Goal: Transaction & Acquisition: Purchase product/service

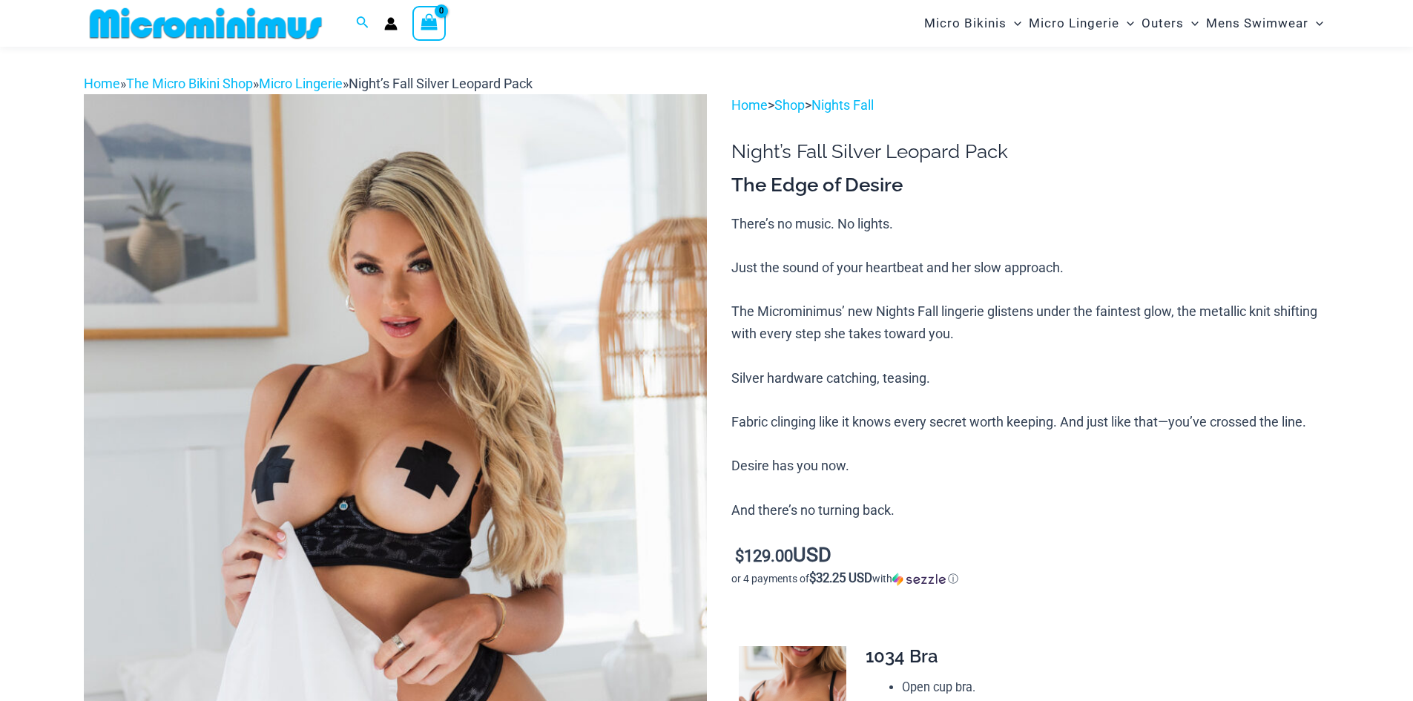
scroll to position [145, 0]
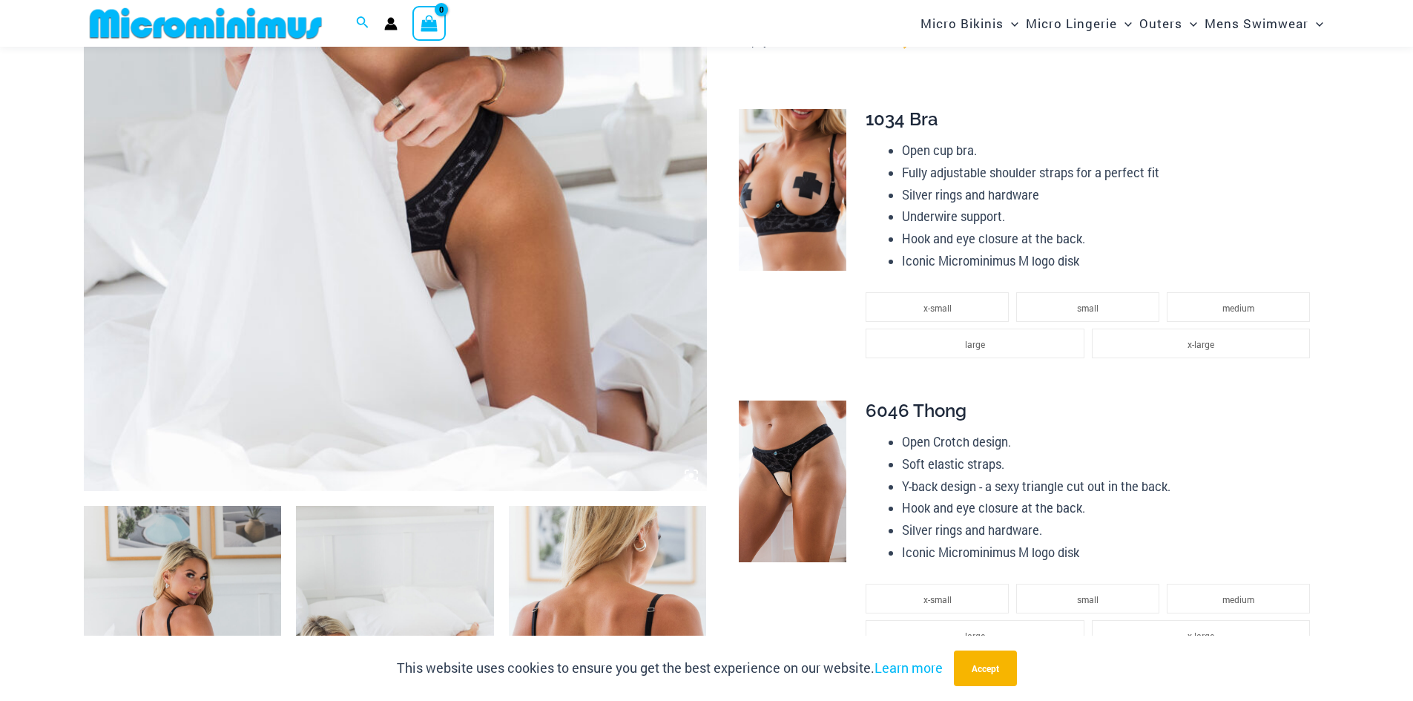
scroll to position [515, 0]
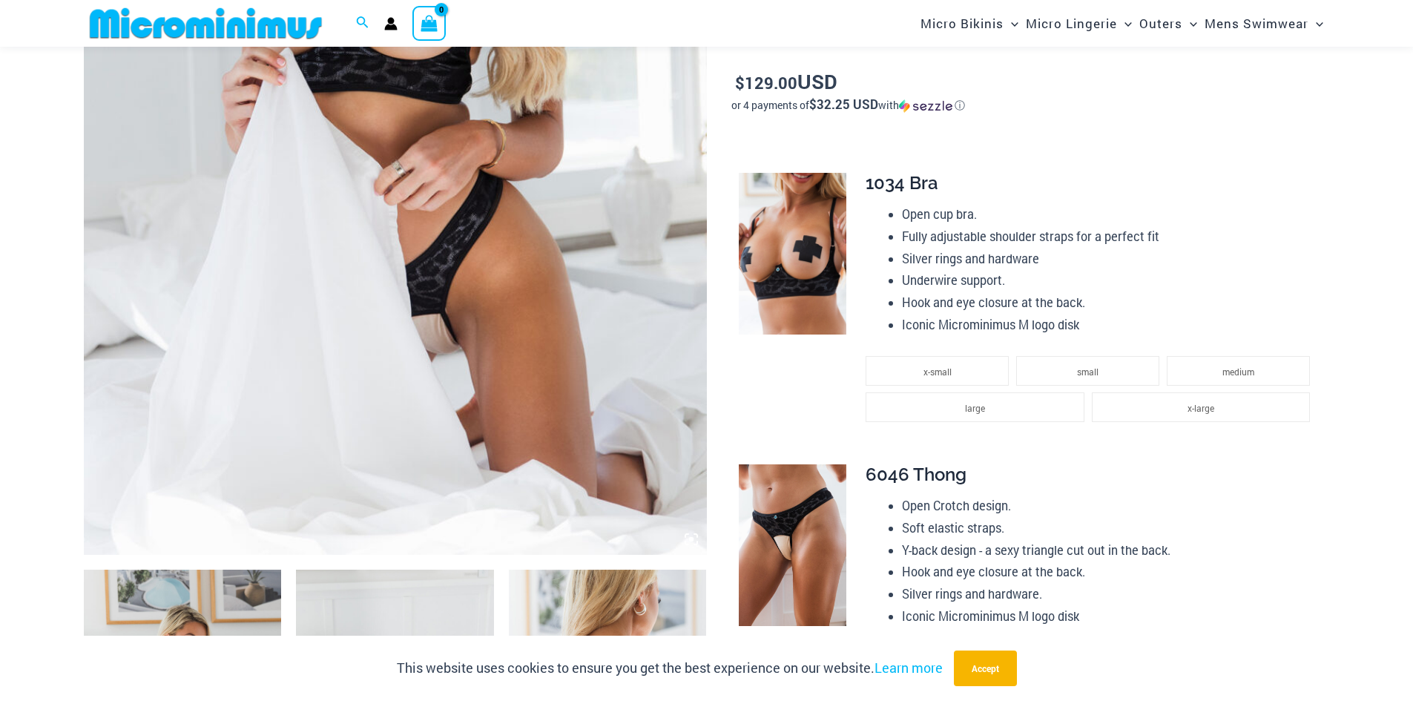
click at [596, 300] on img at bounding box center [395, 87] width 623 height 935
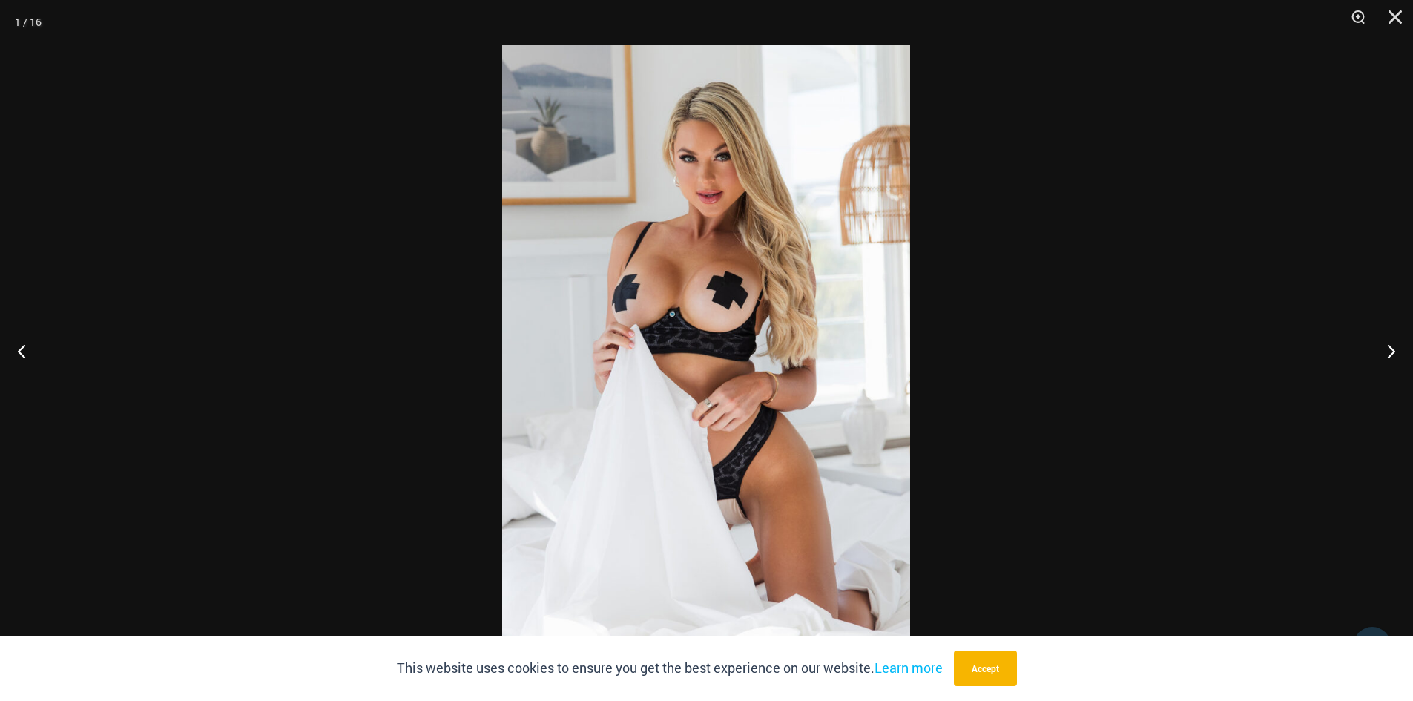
click at [641, 298] on img at bounding box center [706, 351] width 408 height 612
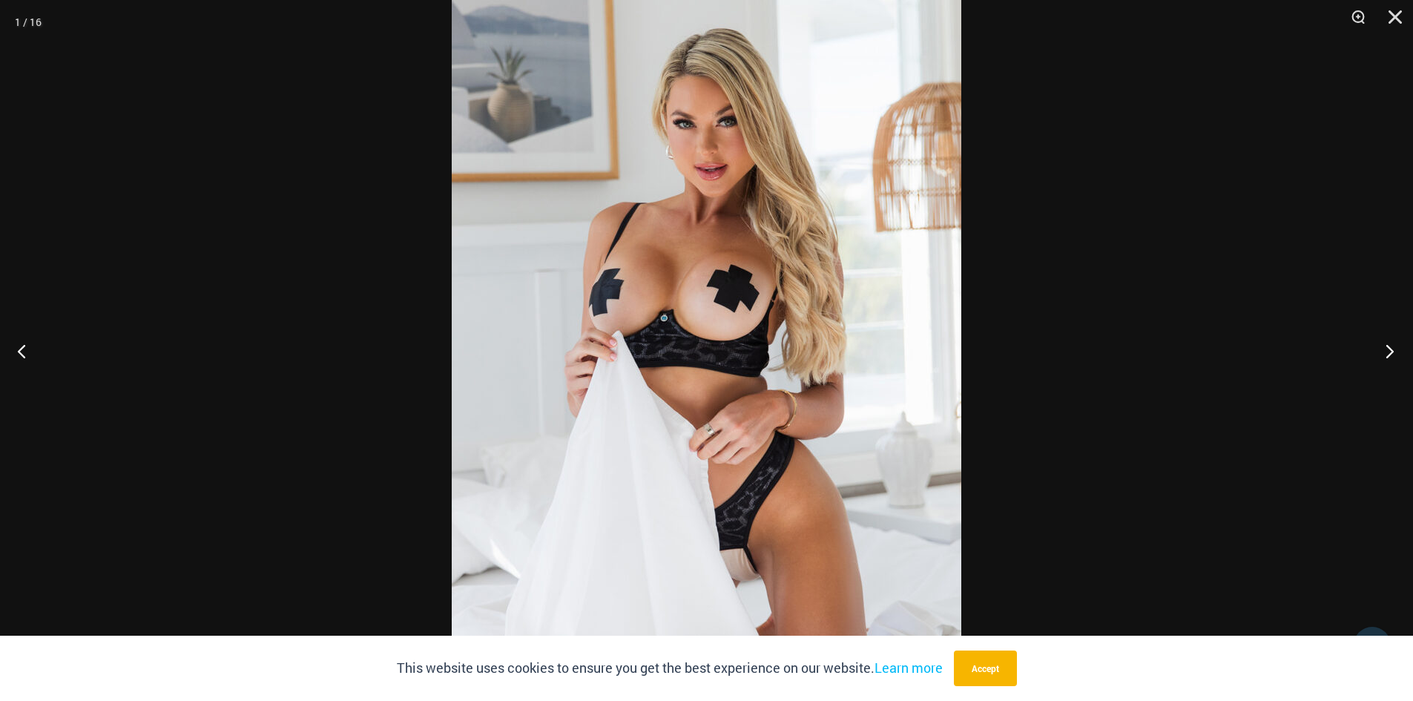
click at [1390, 352] on button "Next" at bounding box center [1386, 351] width 56 height 74
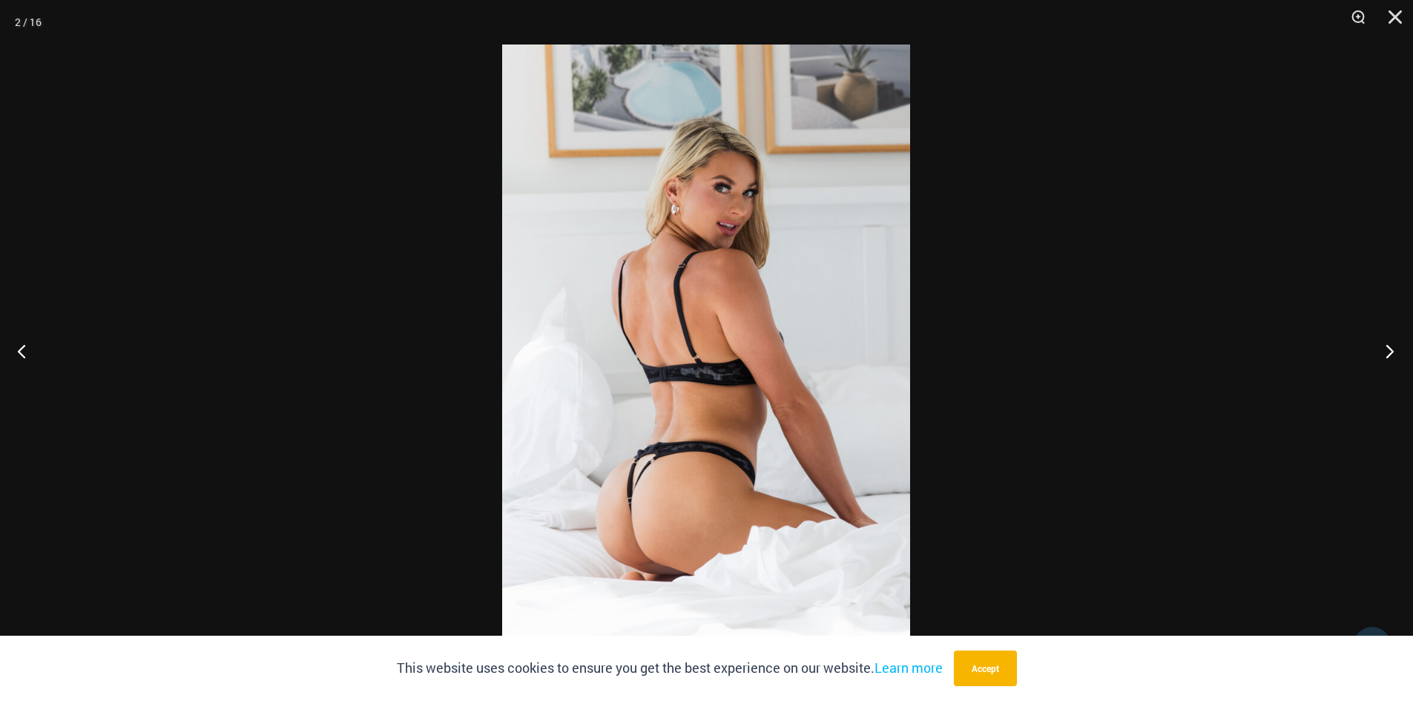
click at [1390, 352] on button "Next" at bounding box center [1386, 351] width 56 height 74
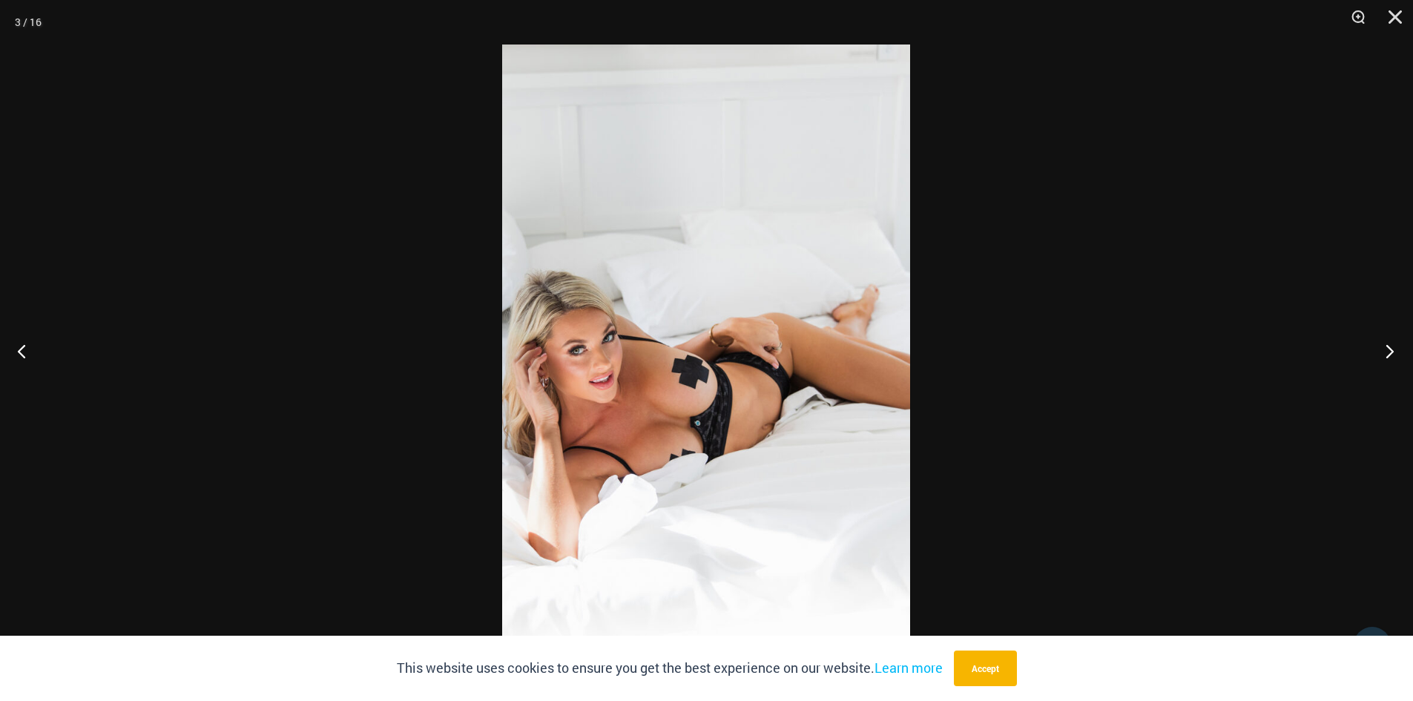
click at [1390, 352] on button "Next" at bounding box center [1386, 351] width 56 height 74
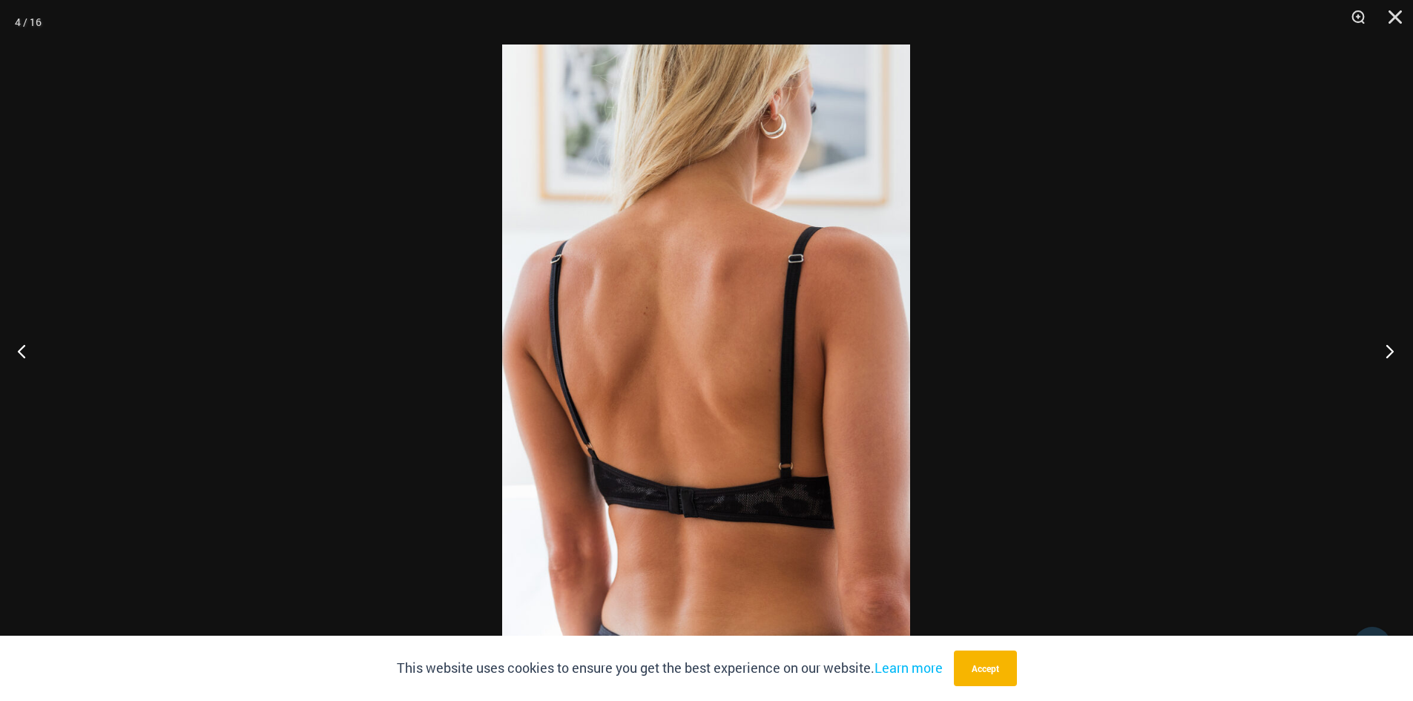
click at [1390, 352] on button "Next" at bounding box center [1386, 351] width 56 height 74
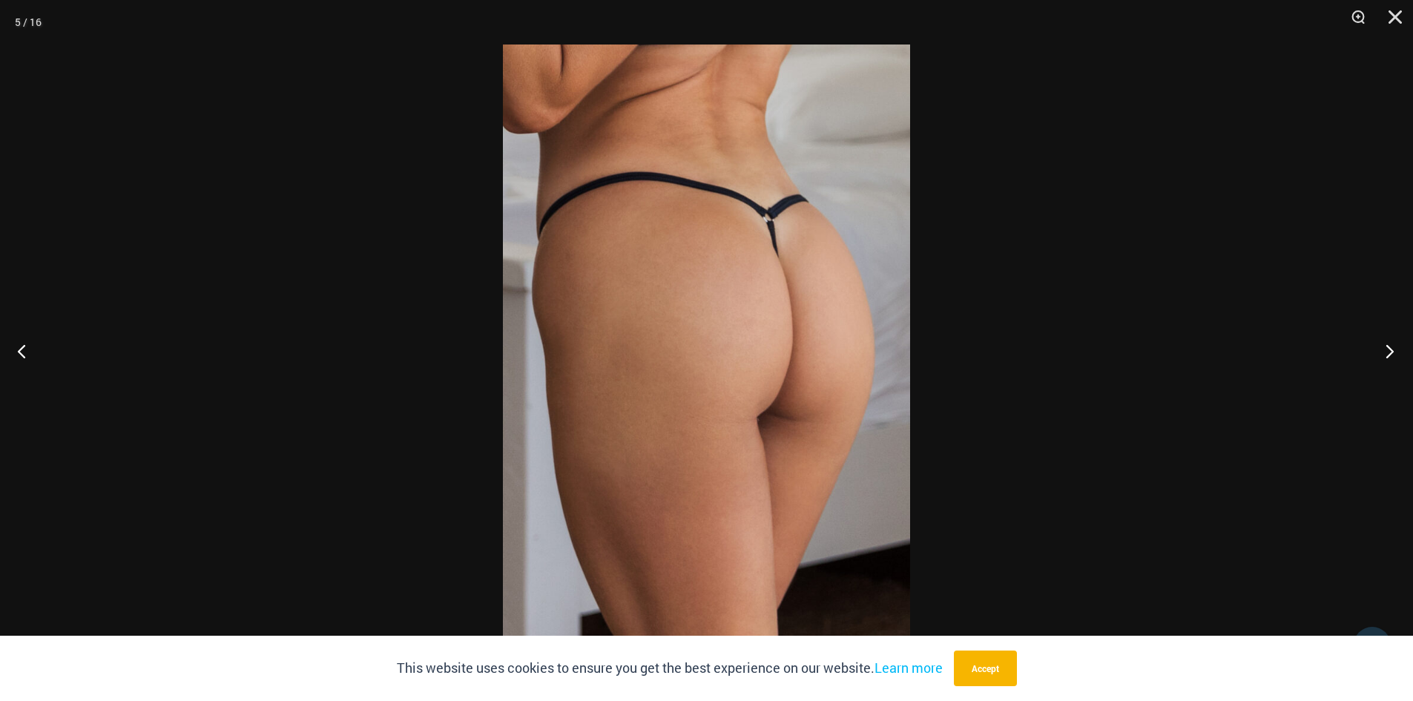
click at [1390, 352] on button "Next" at bounding box center [1386, 351] width 56 height 74
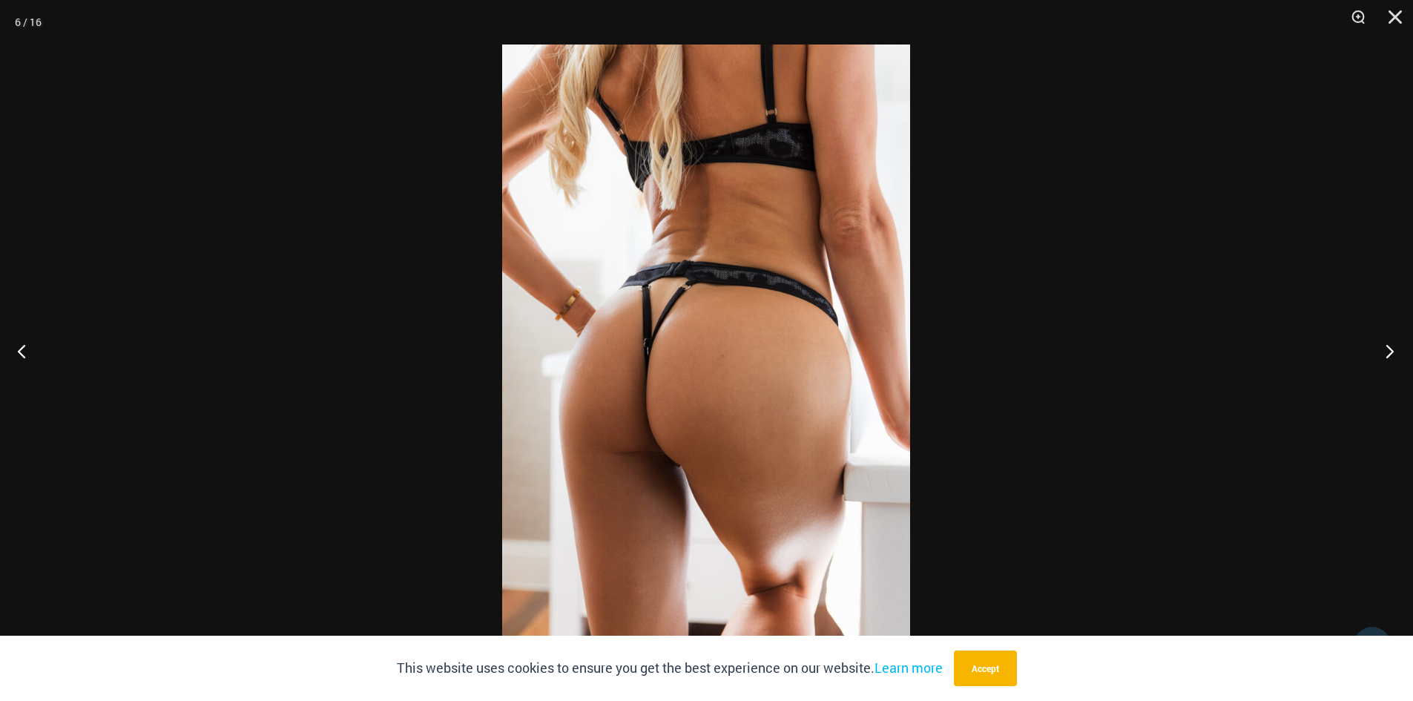
click at [1390, 352] on button "Next" at bounding box center [1386, 351] width 56 height 74
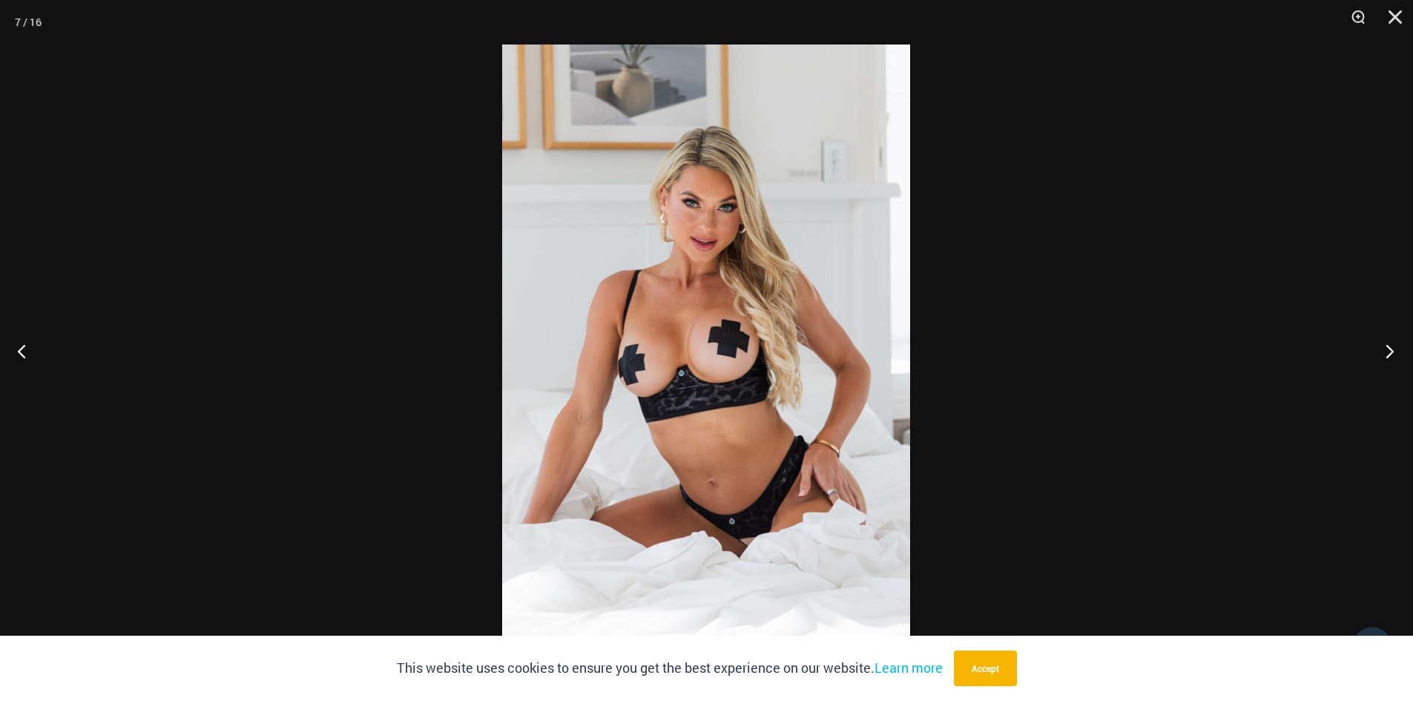
click at [1390, 352] on button "Next" at bounding box center [1386, 351] width 56 height 74
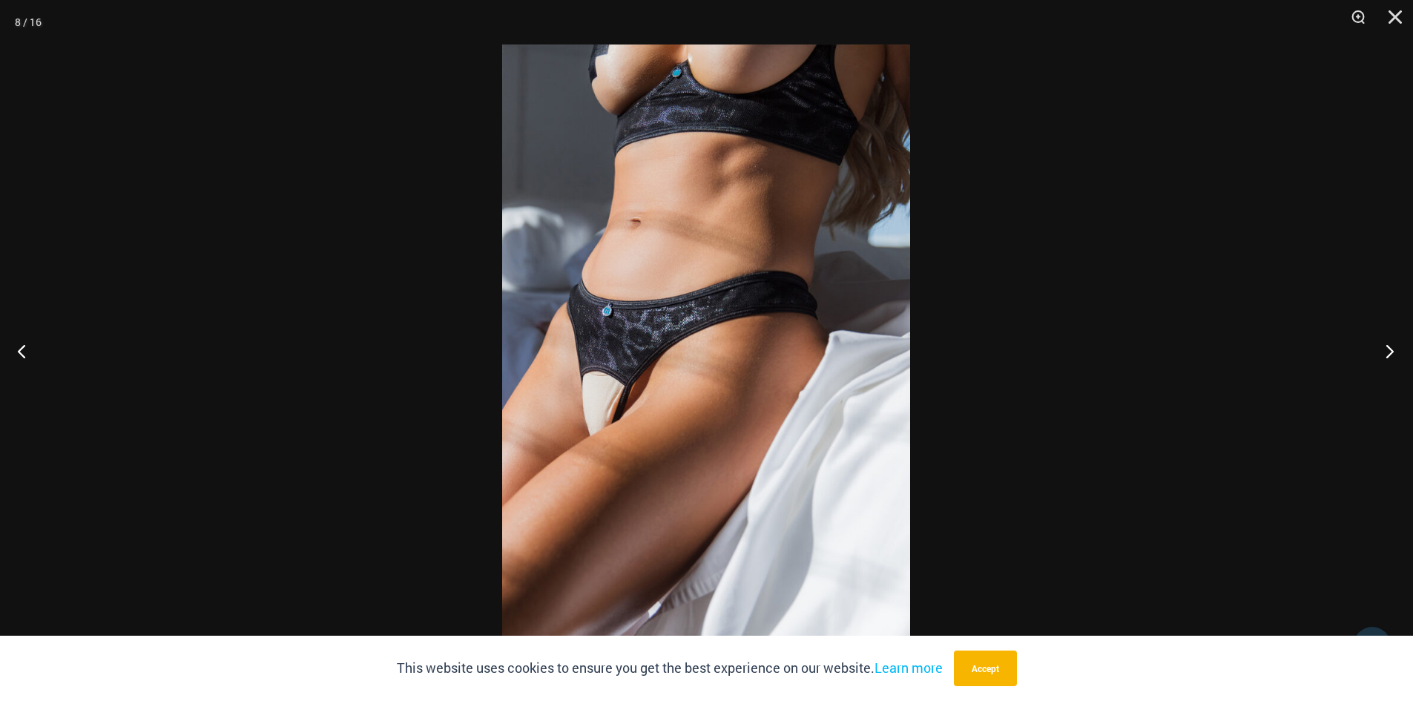
click at [1387, 352] on button "Next" at bounding box center [1386, 351] width 56 height 74
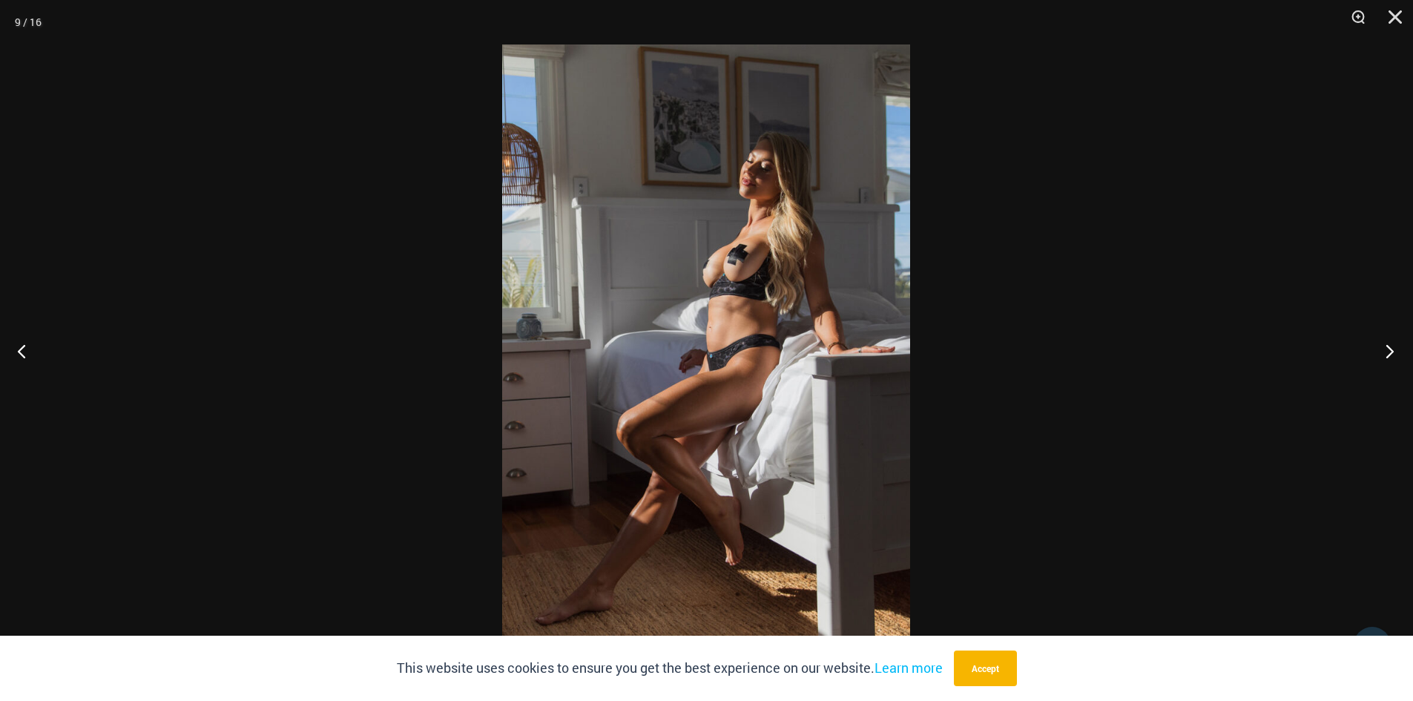
click at [1387, 352] on button "Next" at bounding box center [1386, 351] width 56 height 74
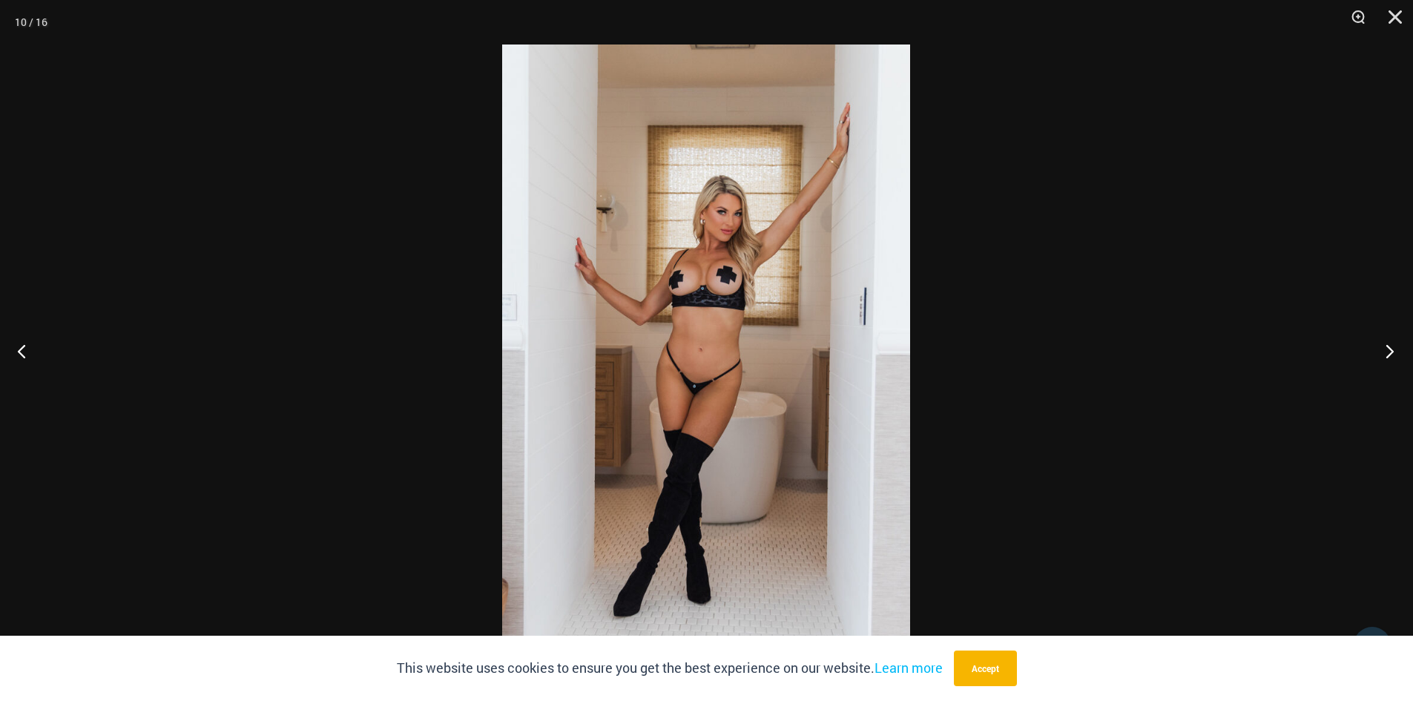
click at [1387, 352] on button "Next" at bounding box center [1386, 351] width 56 height 74
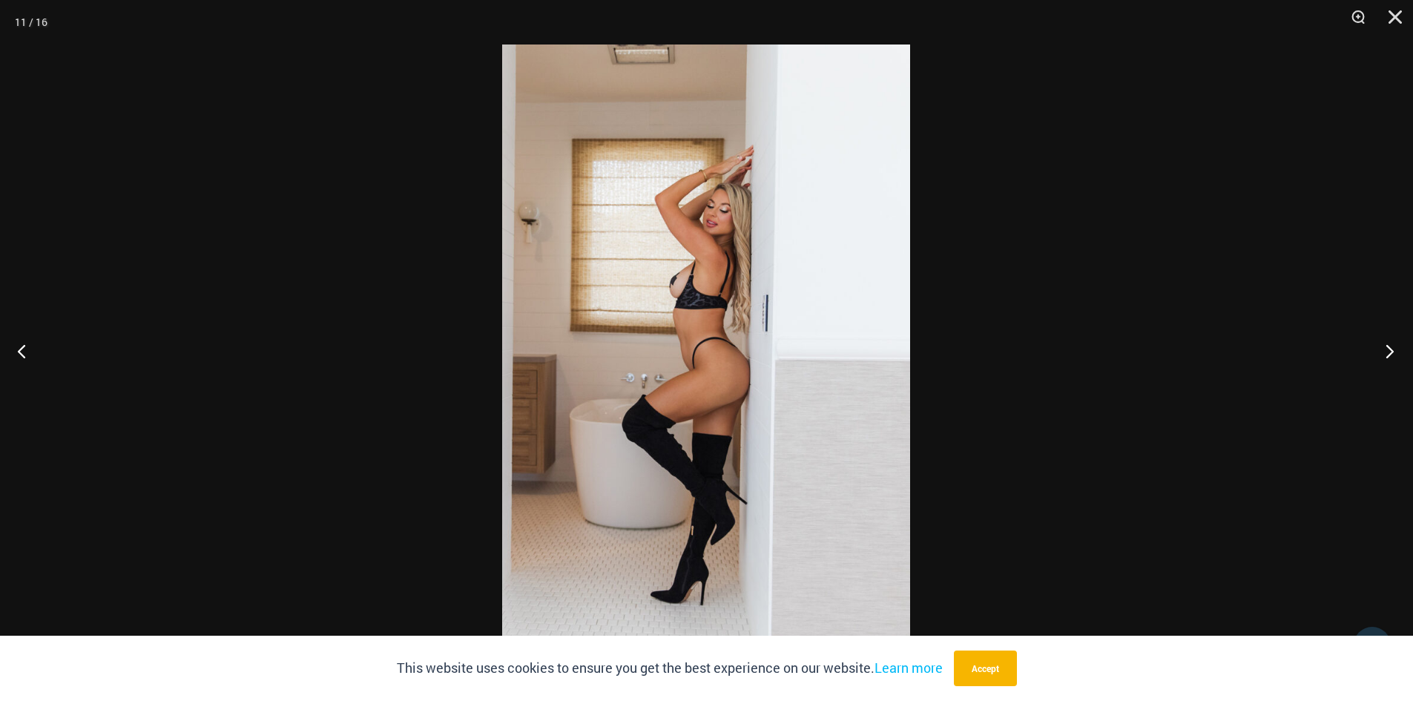
click at [1387, 352] on button "Next" at bounding box center [1386, 351] width 56 height 74
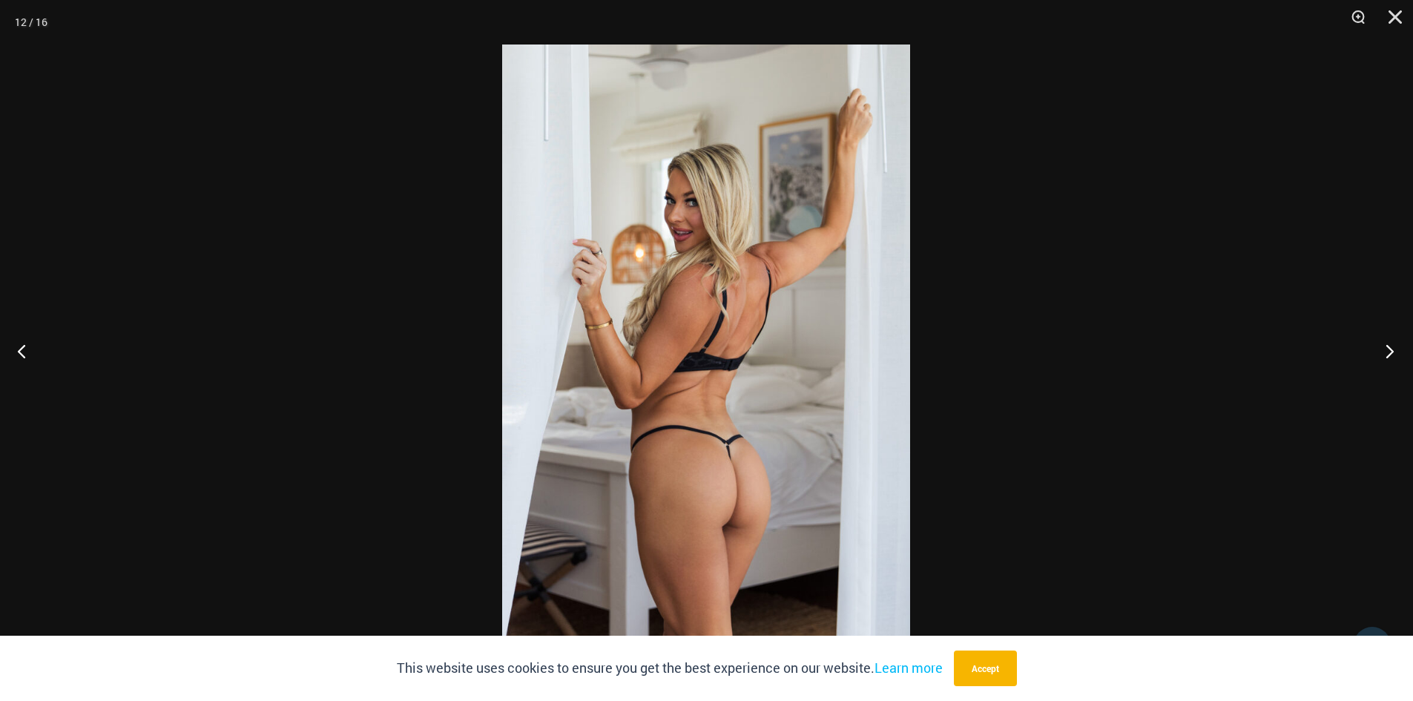
click at [1387, 352] on button "Next" at bounding box center [1386, 351] width 56 height 74
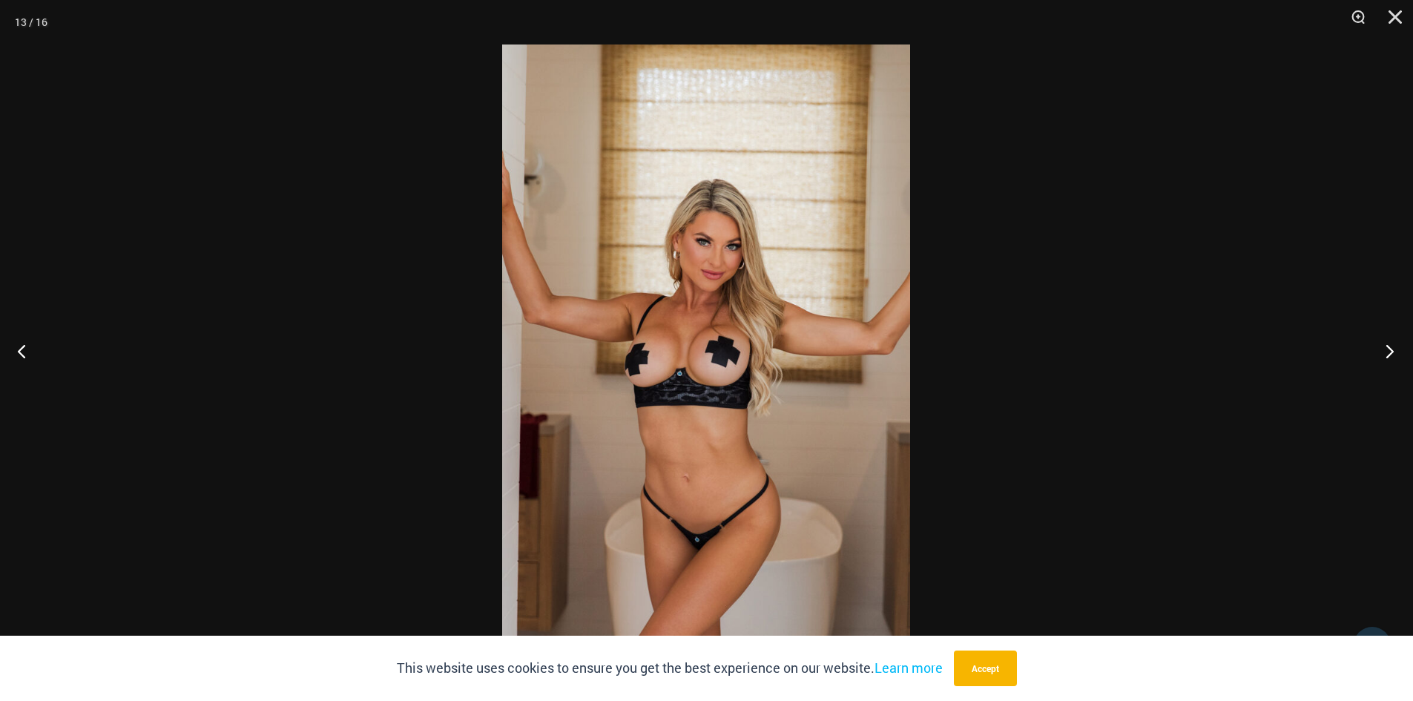
click at [1387, 352] on button "Next" at bounding box center [1386, 351] width 56 height 74
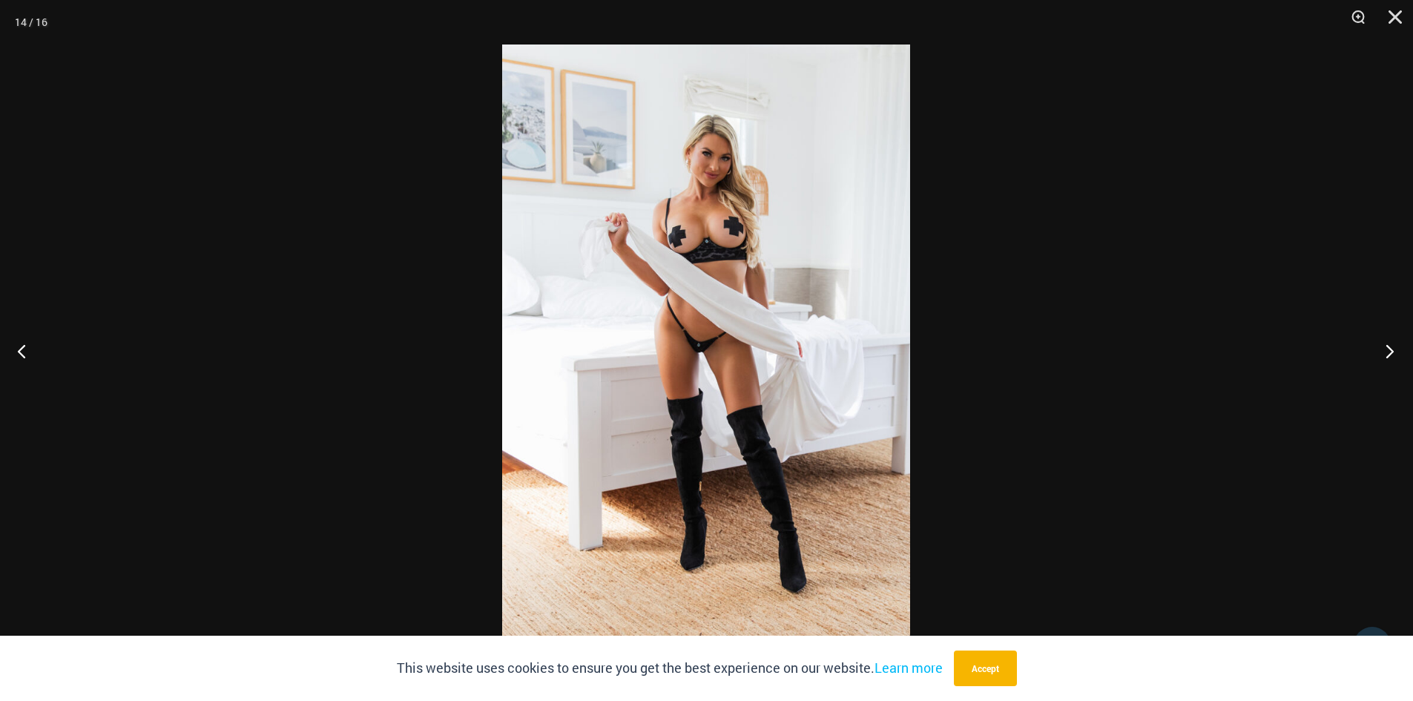
click at [1387, 352] on button "Next" at bounding box center [1386, 351] width 56 height 74
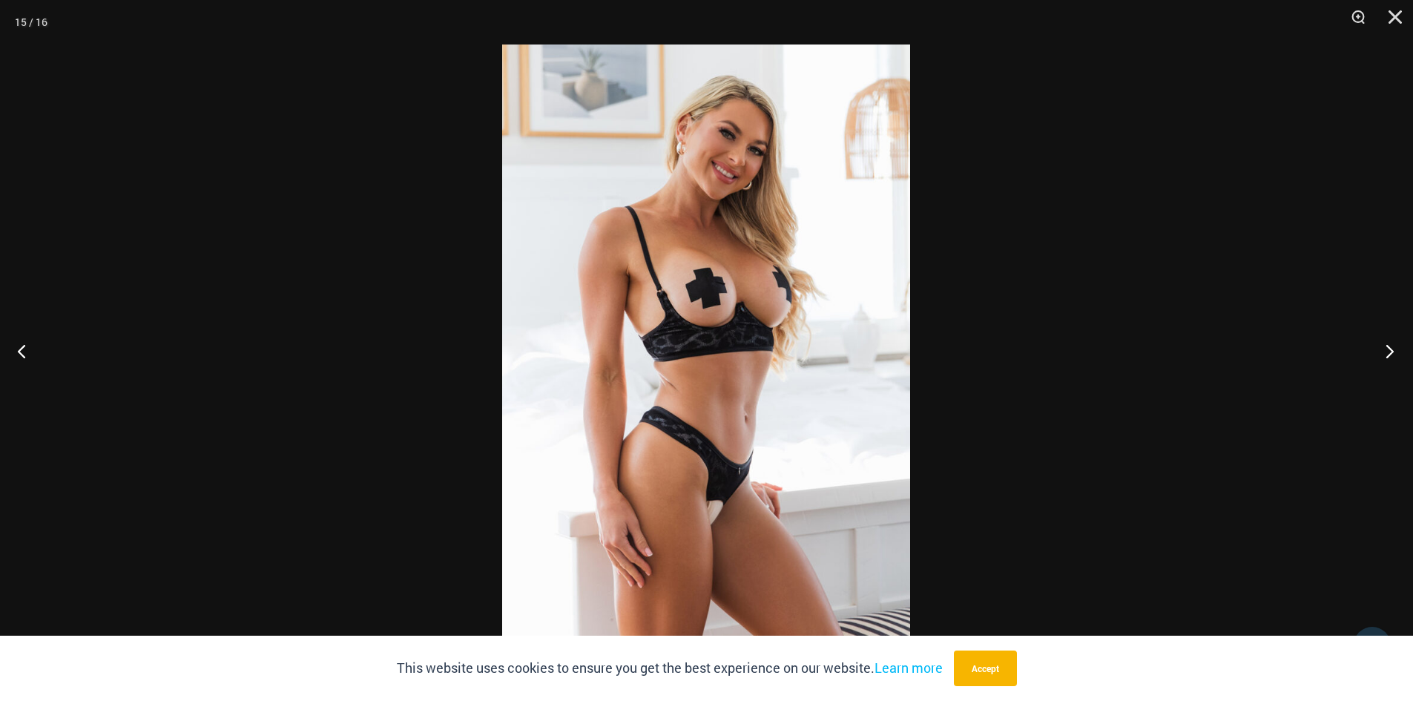
click at [1387, 352] on button "Next" at bounding box center [1386, 351] width 56 height 74
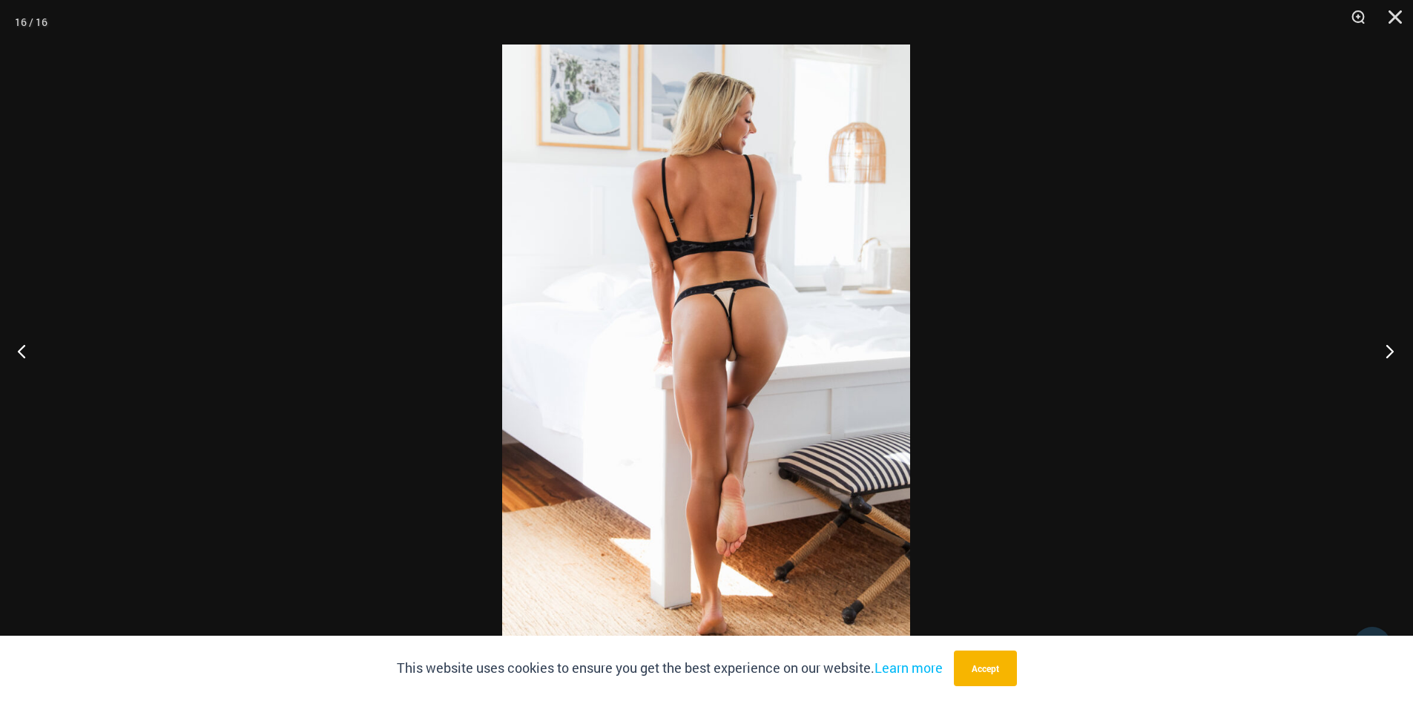
click at [1387, 352] on button "Next" at bounding box center [1386, 351] width 56 height 74
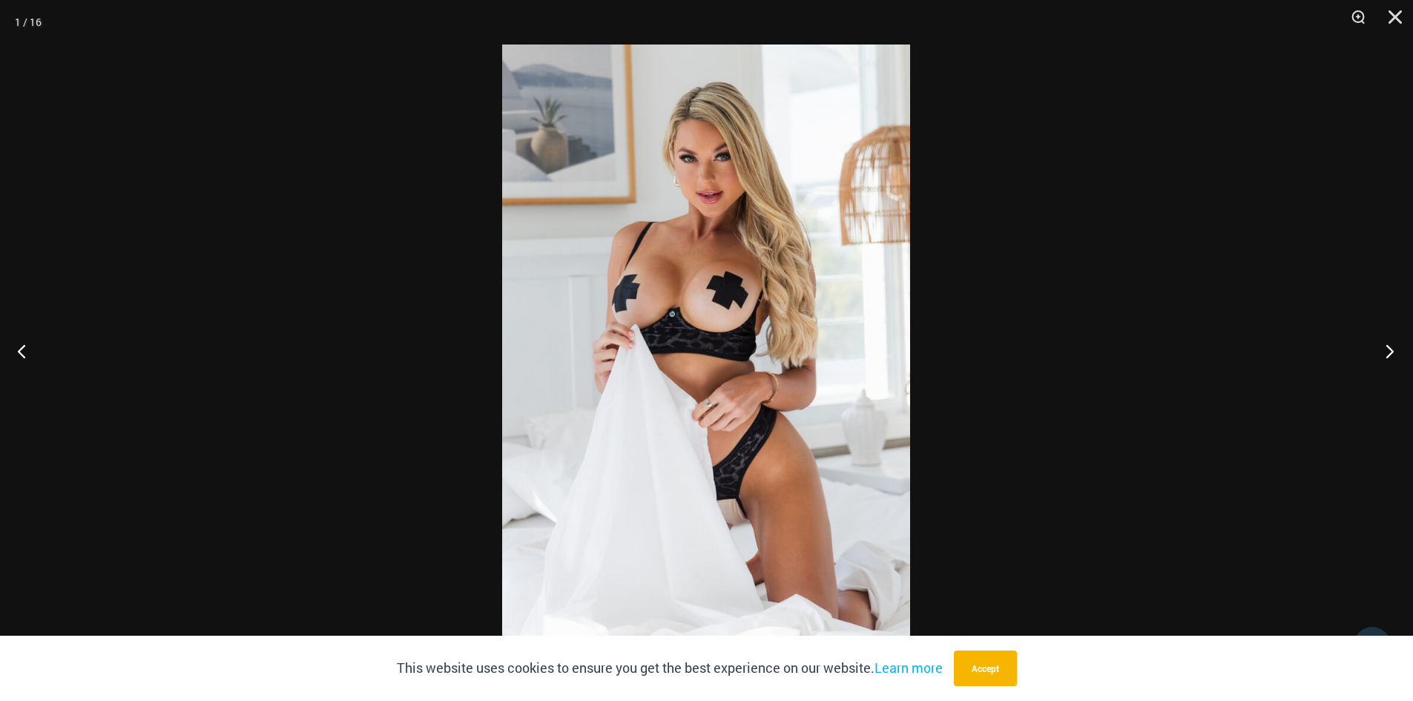
click at [1387, 352] on button "Next" at bounding box center [1386, 351] width 56 height 74
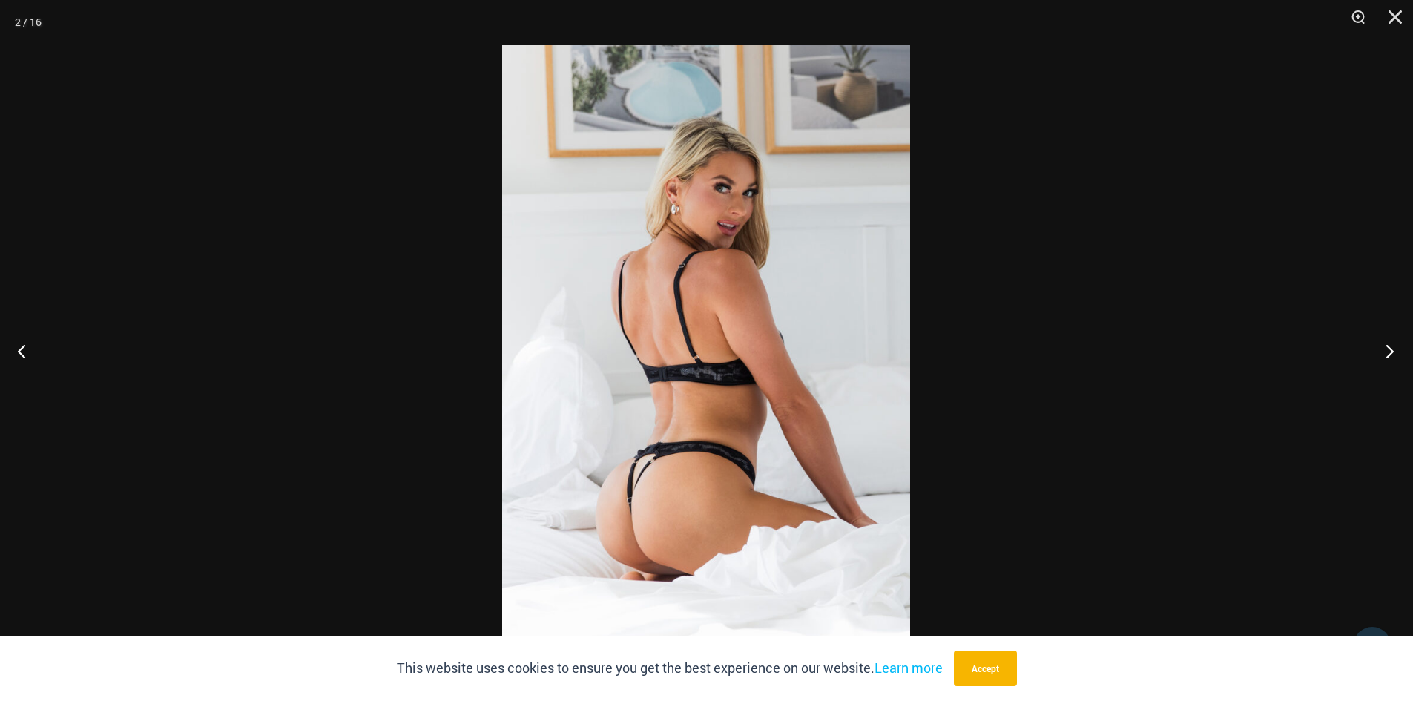
click at [1387, 352] on button "Next" at bounding box center [1386, 351] width 56 height 74
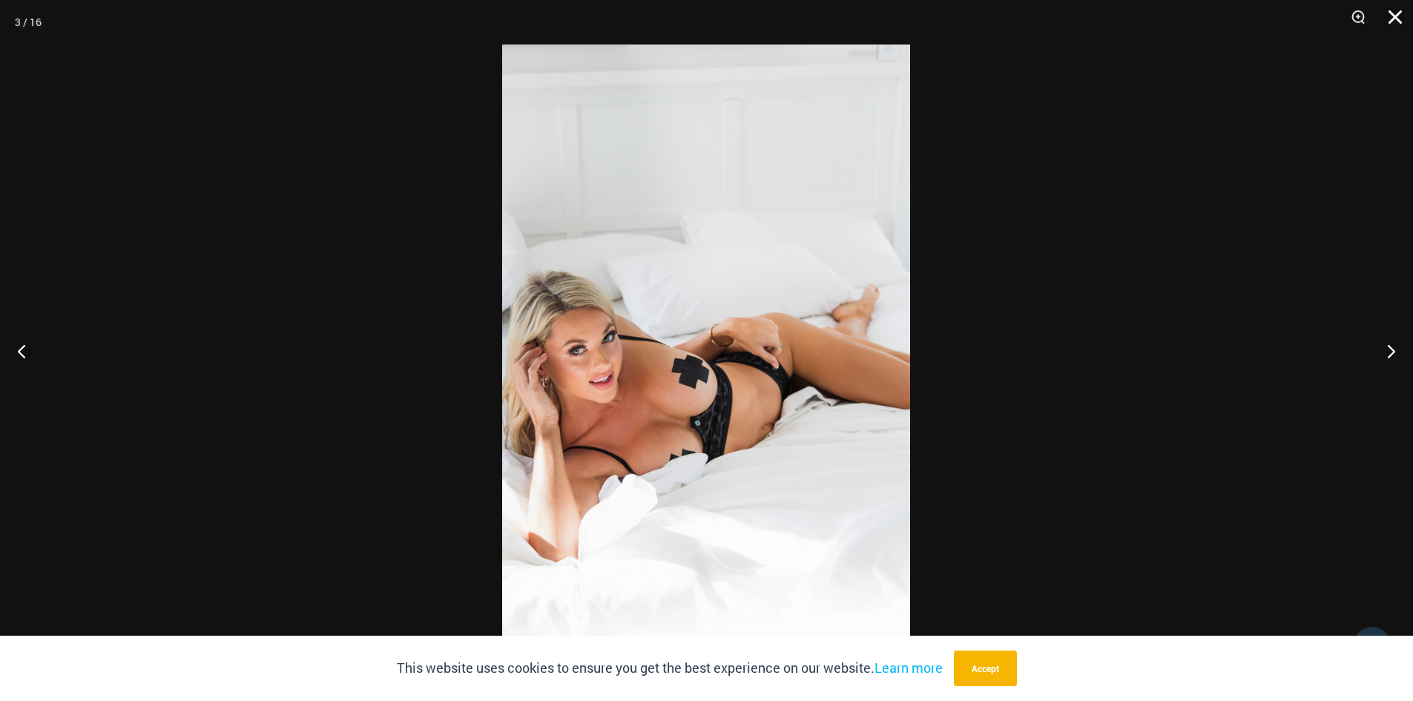
click at [1396, 17] on button "Close" at bounding box center [1390, 22] width 37 height 45
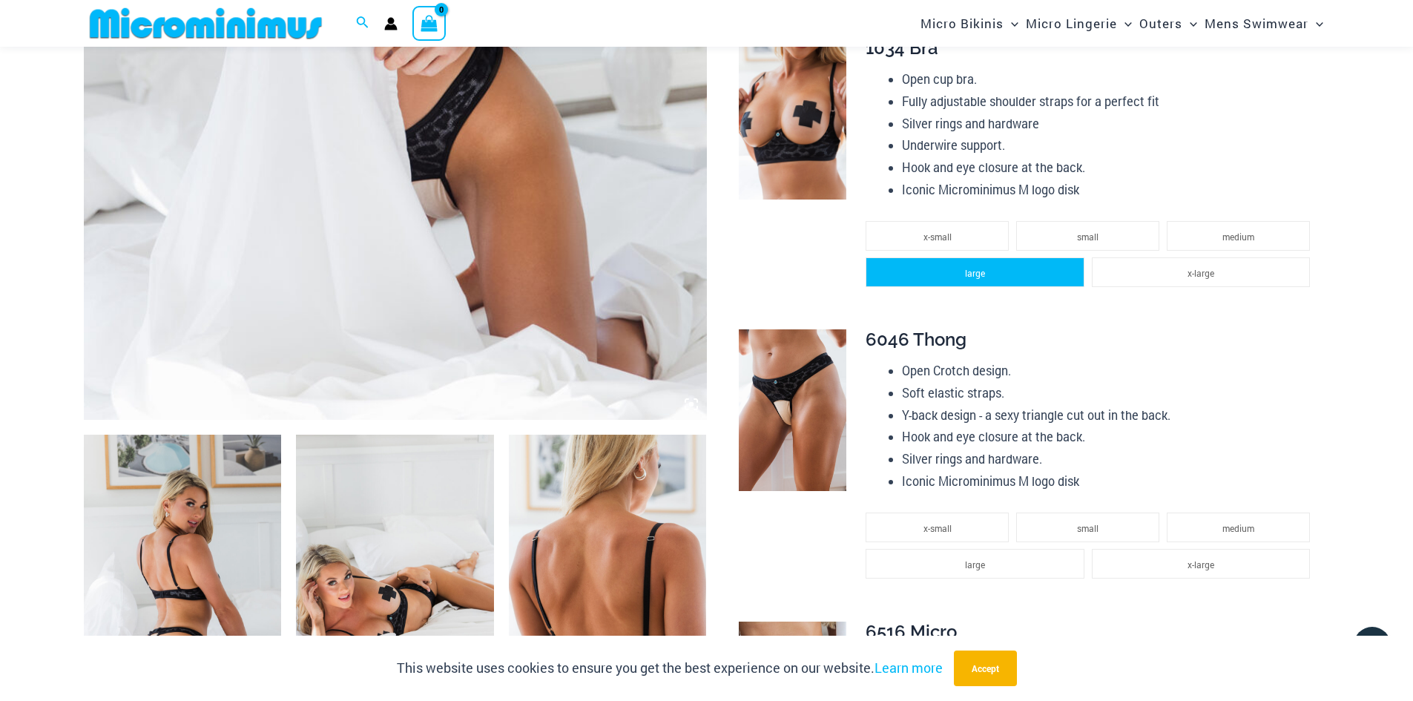
scroll to position [663, 0]
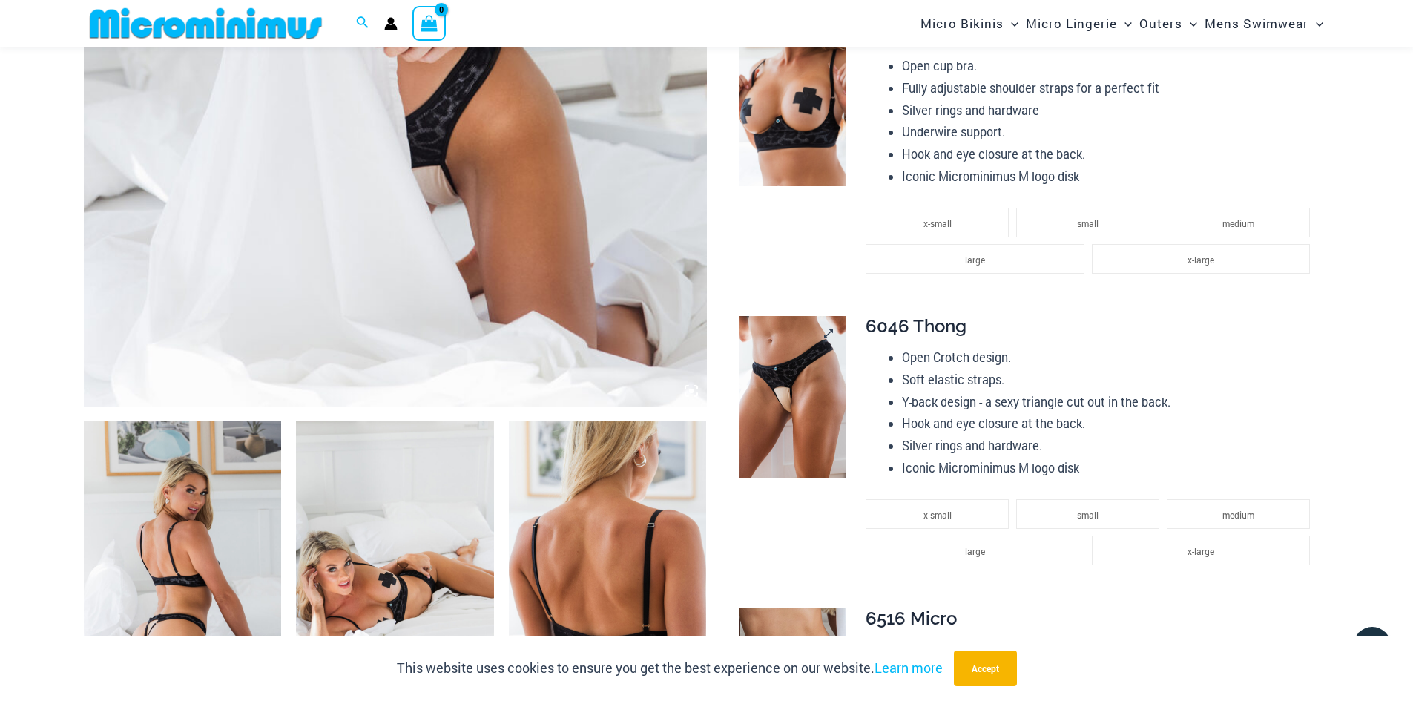
click at [809, 418] on img at bounding box center [793, 397] width 108 height 162
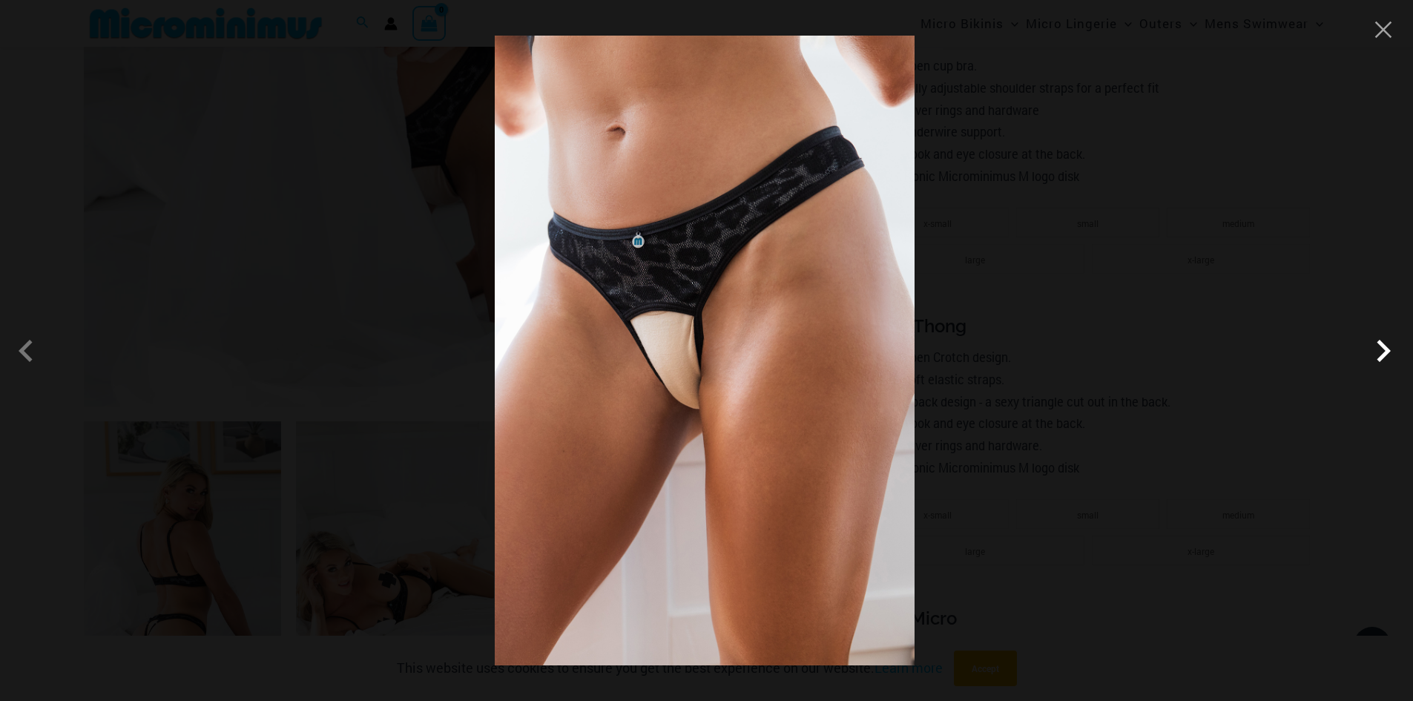
click at [1381, 347] on span at bounding box center [1383, 351] width 45 height 45
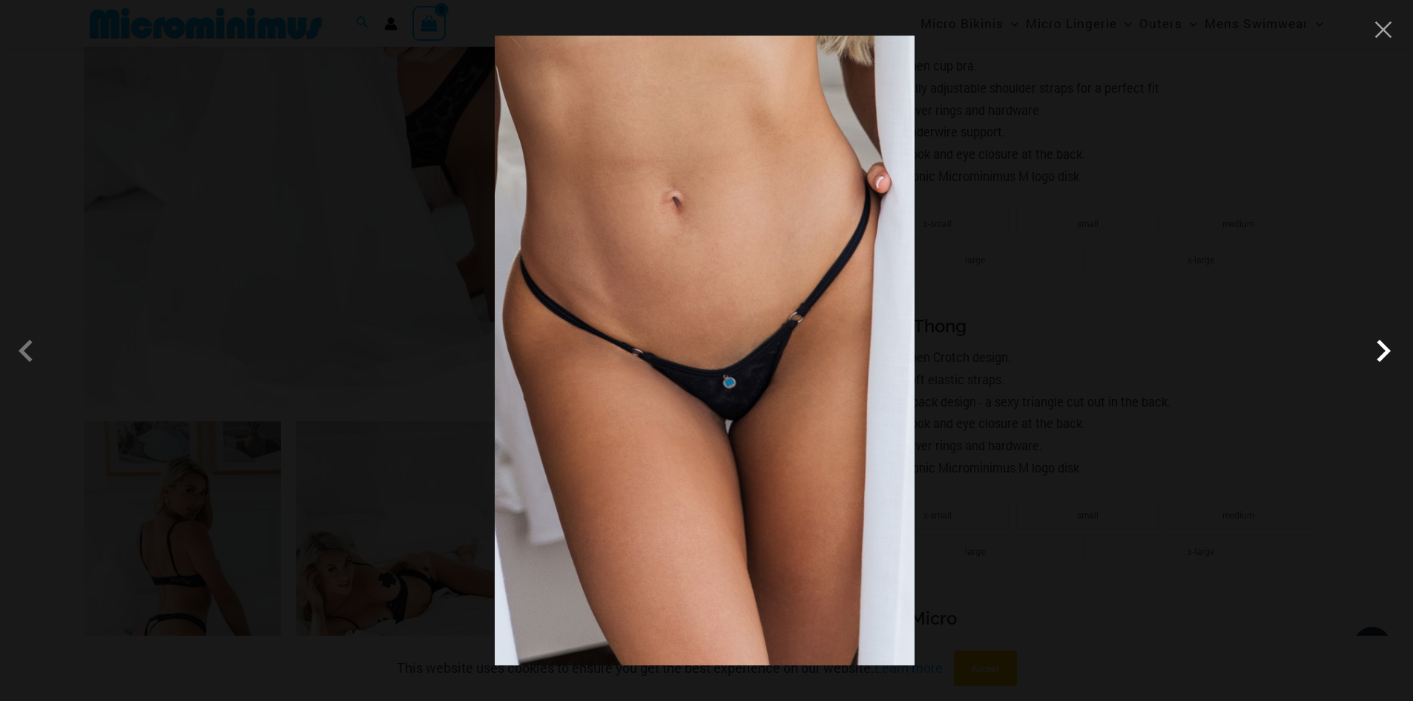
click at [1381, 347] on span at bounding box center [1383, 351] width 45 height 45
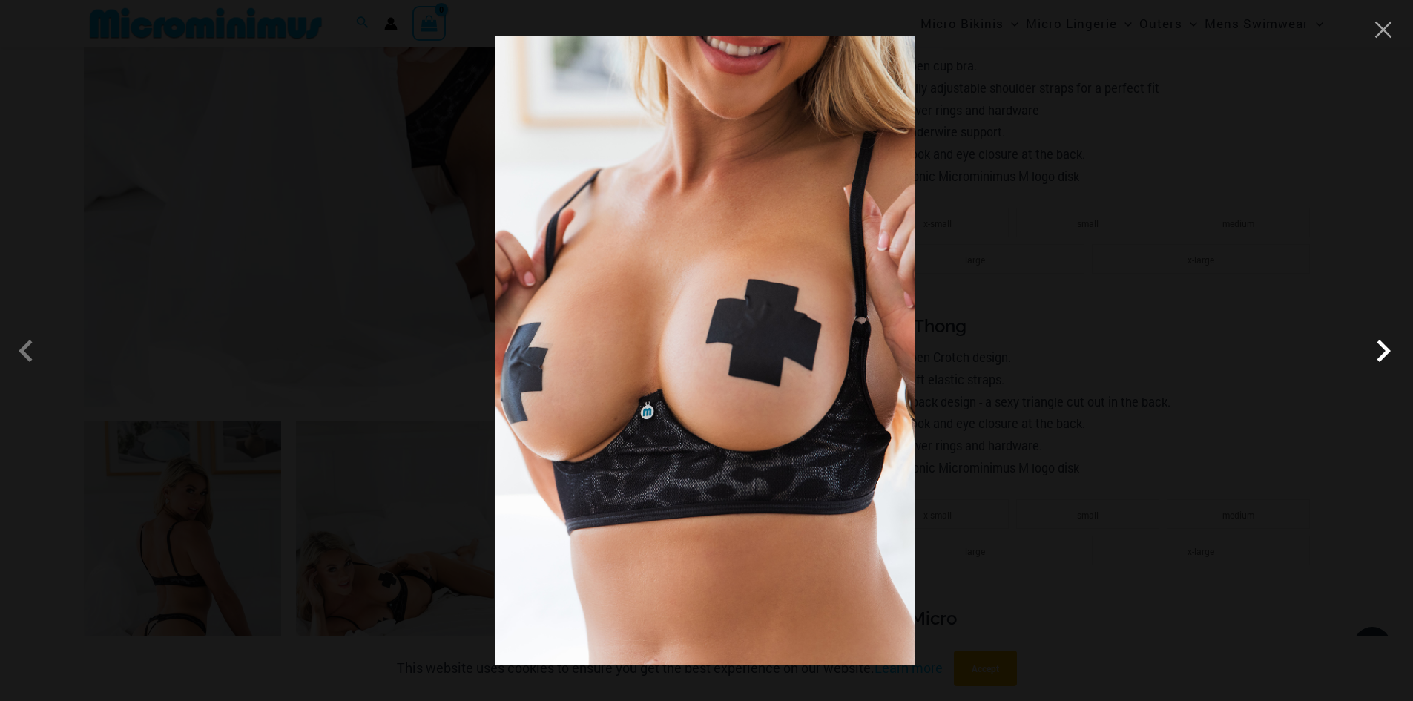
click at [1381, 347] on span at bounding box center [1383, 351] width 45 height 45
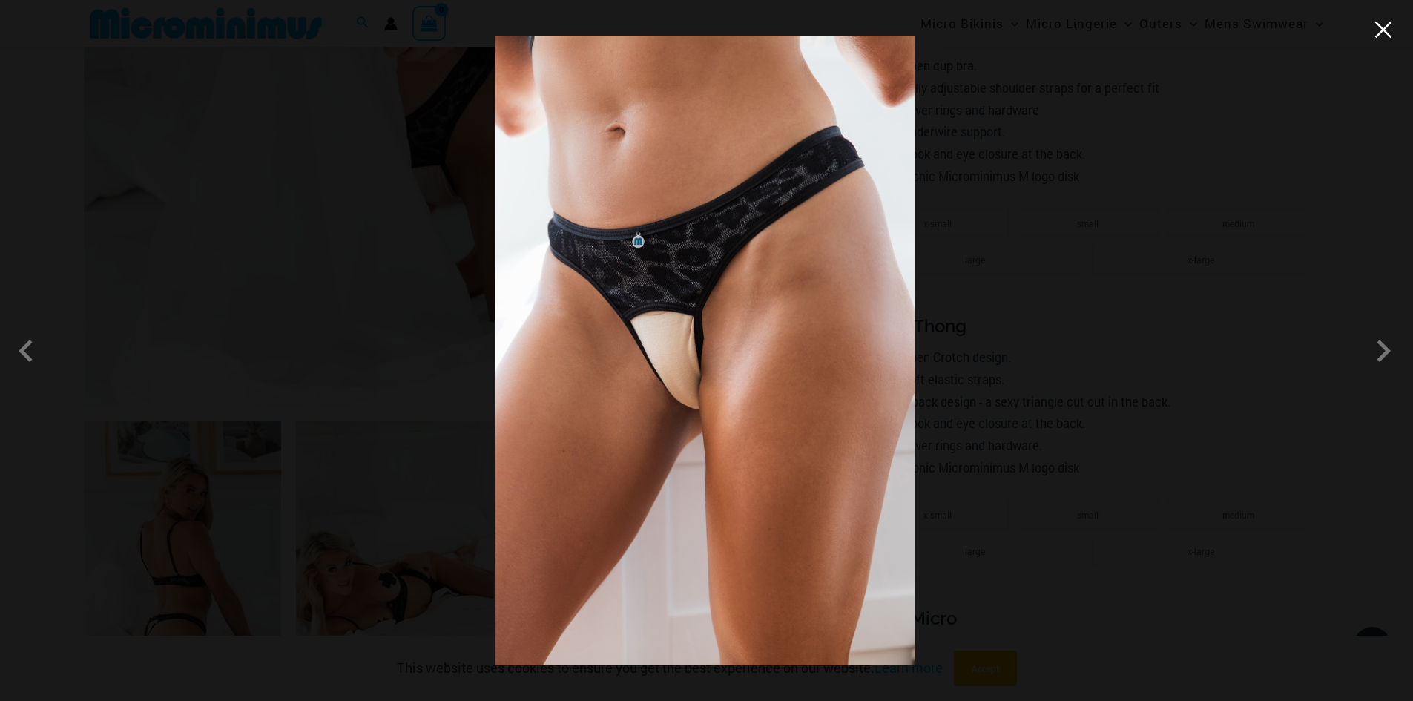
click at [1387, 27] on button "Close" at bounding box center [1383, 30] width 22 height 22
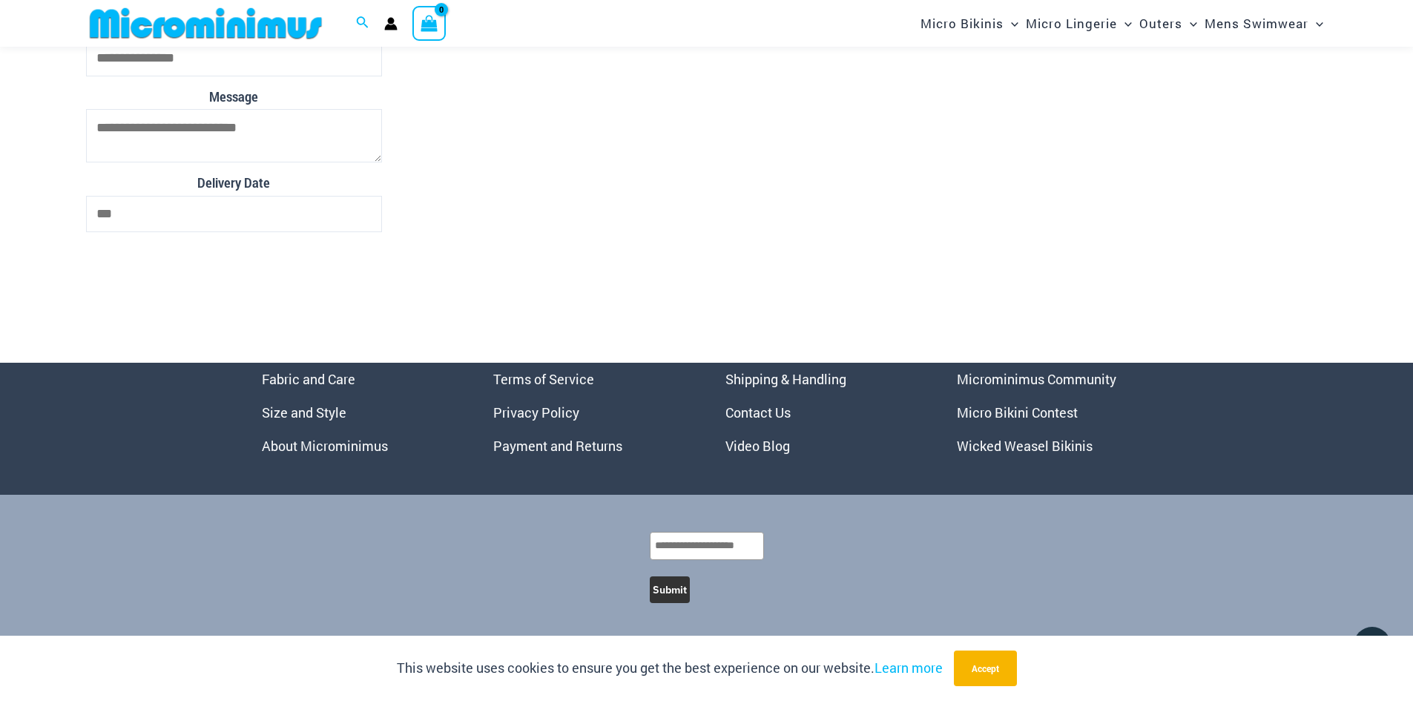
scroll to position [5692, 0]
